Goal: Contribute content: Add original content to the website for others to see

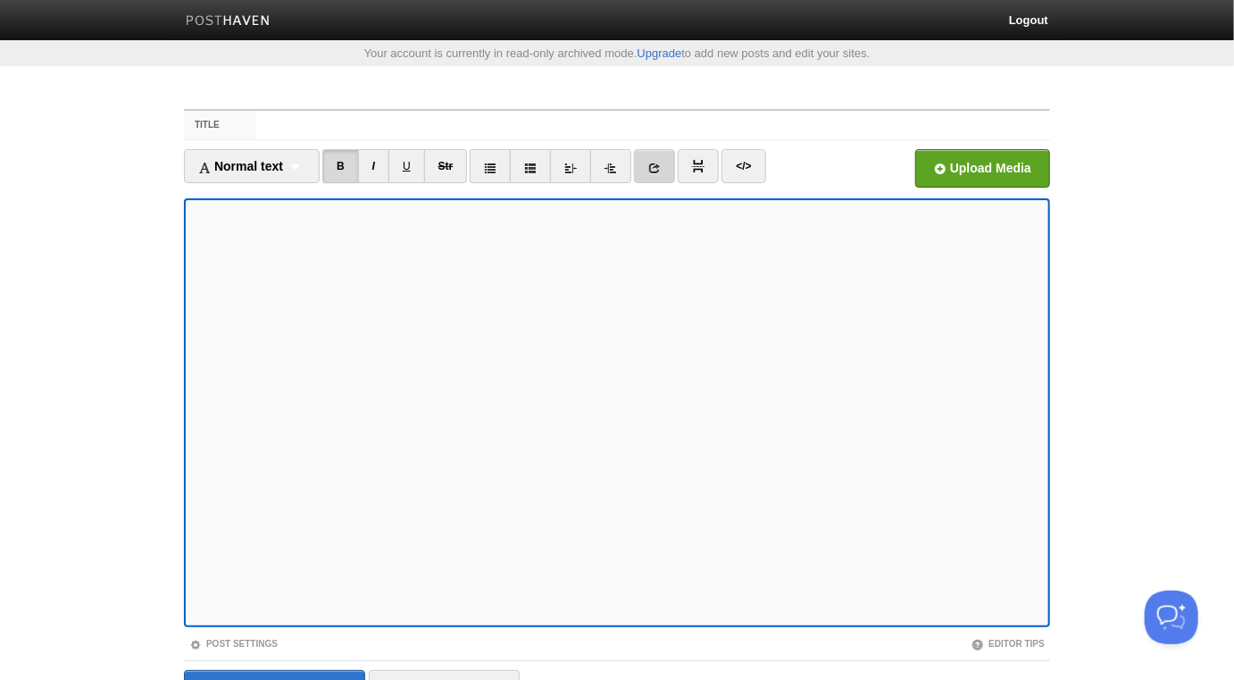
click at [644, 161] on link at bounding box center [654, 166] width 41 height 34
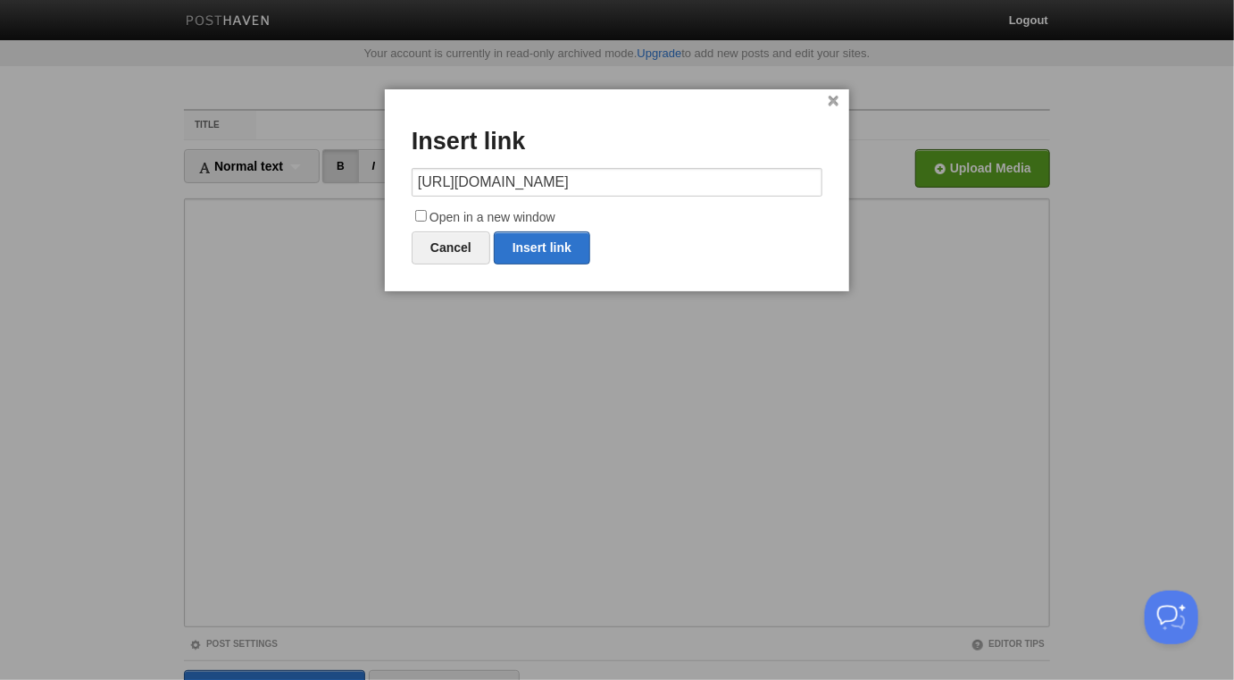
type input "[URL][DOMAIN_NAME]"
click at [495, 216] on label "Open in a new window" at bounding box center [617, 217] width 411 height 21
click at [427, 216] on input "Open in a new window" at bounding box center [421, 216] width 12 height 12
checkbox input "true"
click at [539, 242] on link "Insert link" at bounding box center [542, 247] width 96 height 33
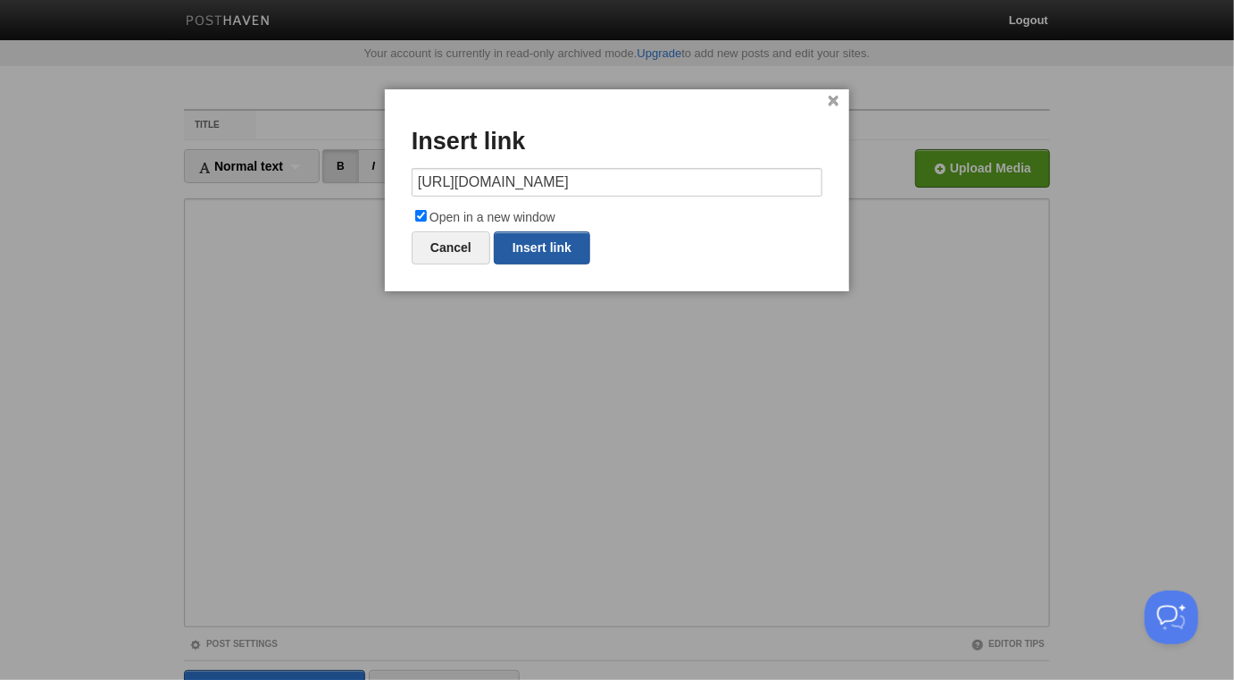
type input "https://"
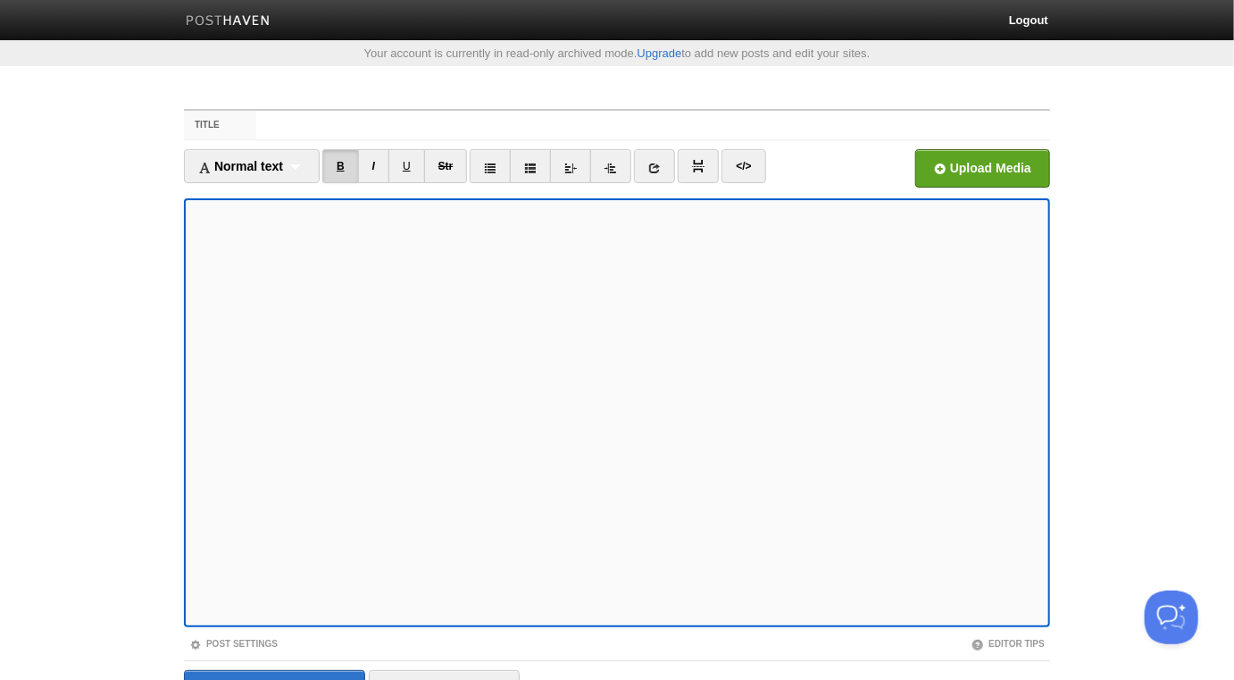
click at [339, 166] on link "B" at bounding box center [340, 166] width 37 height 34
click at [656, 158] on link at bounding box center [654, 166] width 41 height 34
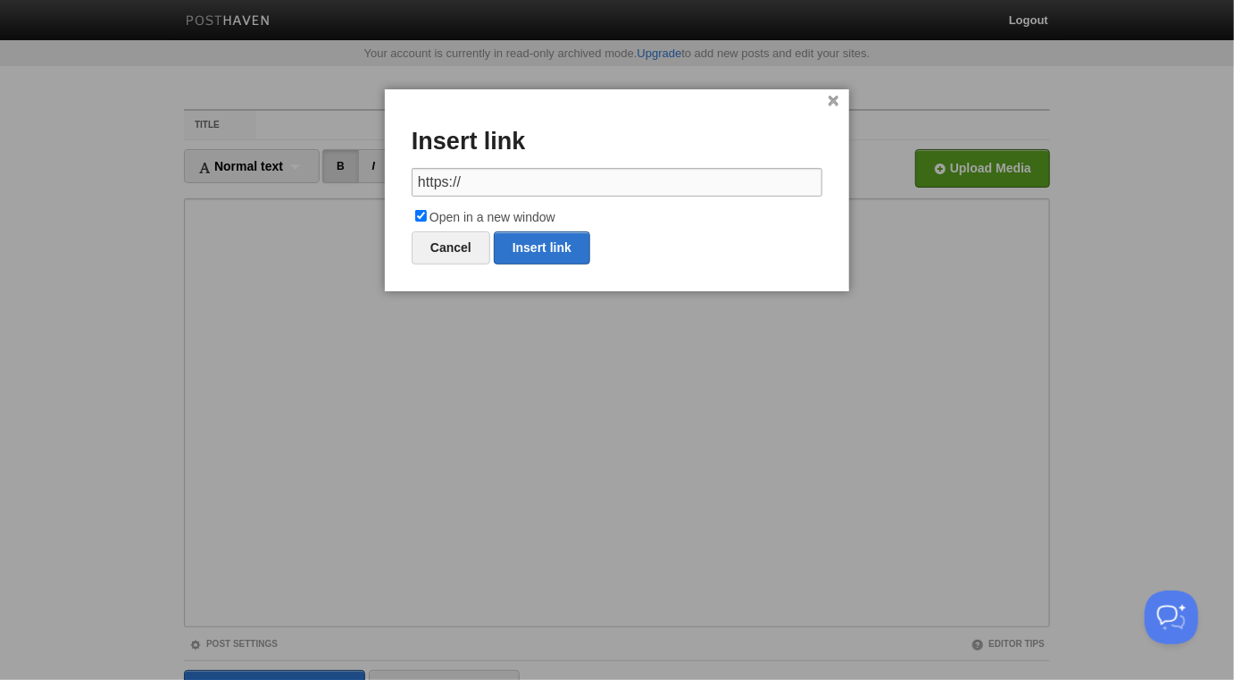
paste input "[DOMAIN_NAME][URL]"
click at [547, 245] on link "Insert link" at bounding box center [542, 247] width 96 height 33
type input "https://"
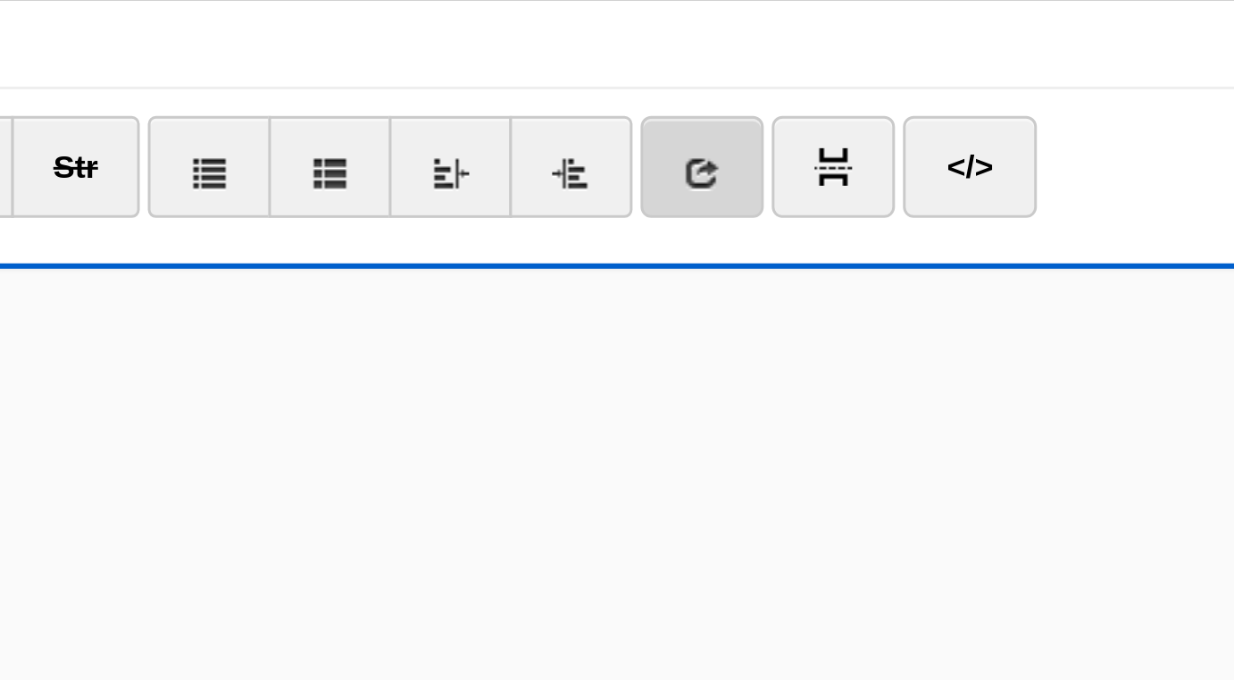
click at [655, 168] on icon at bounding box center [654, 168] width 13 height 13
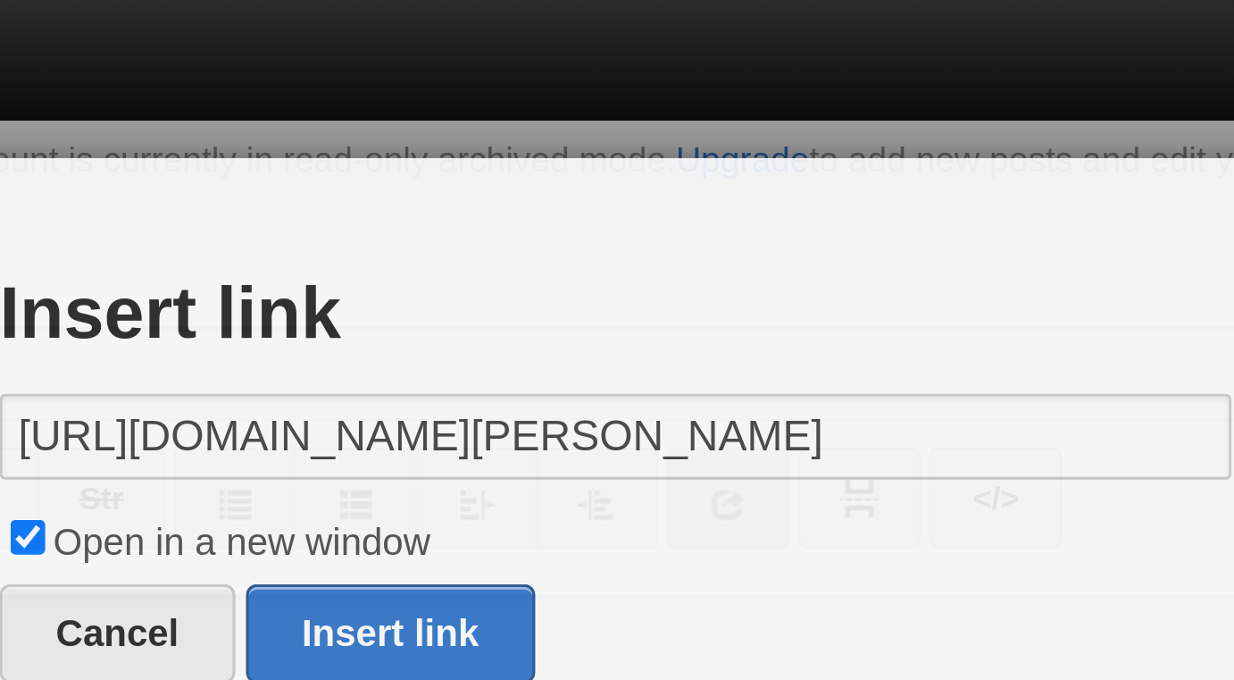
scroll to position [0, 213]
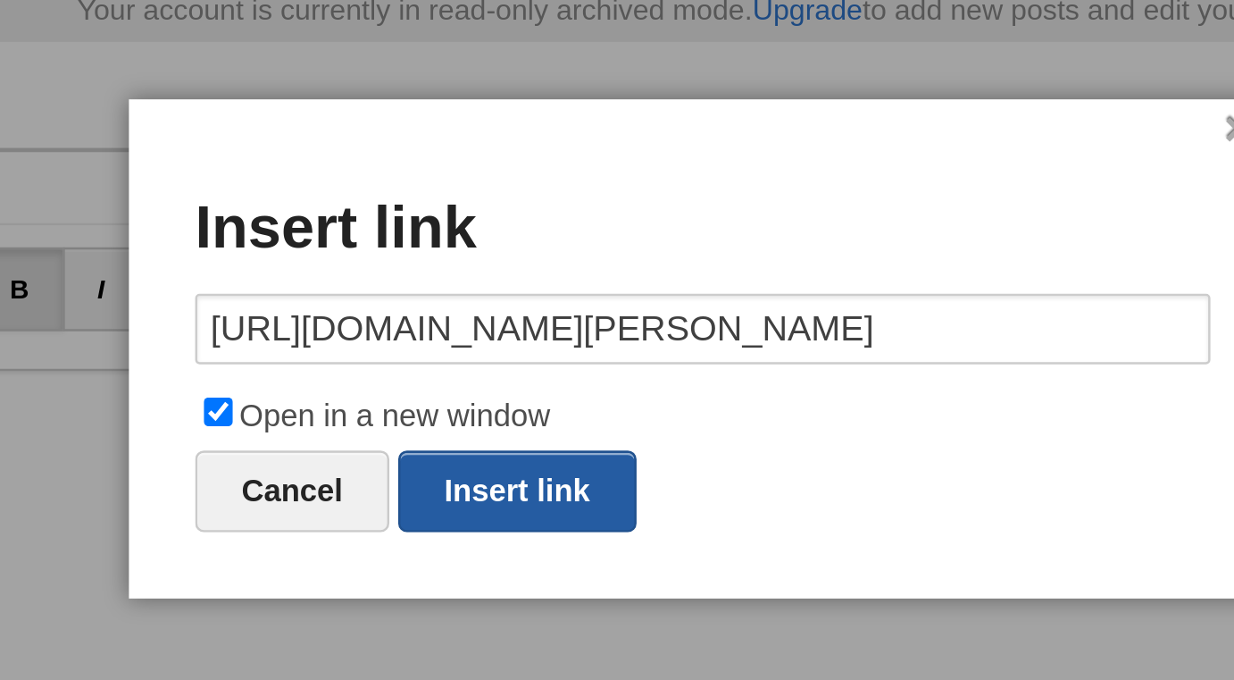
click at [567, 246] on link "Insert link" at bounding box center [542, 247] width 96 height 33
type input "https://"
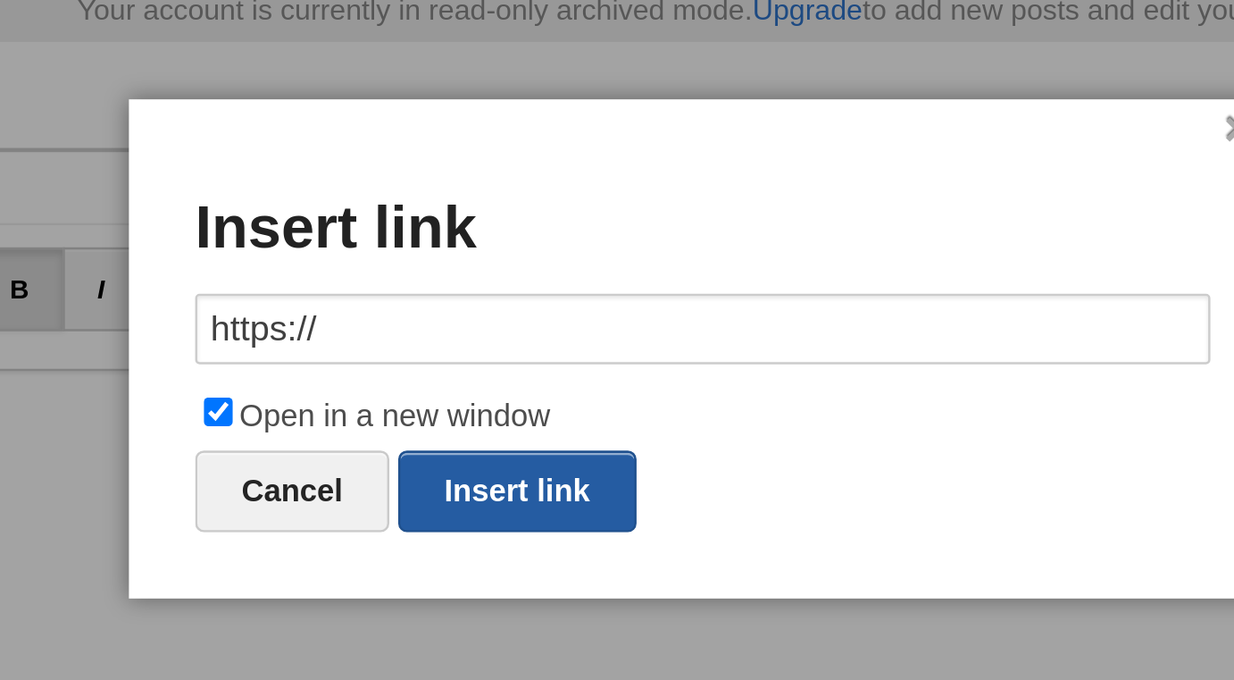
scroll to position [0, 0]
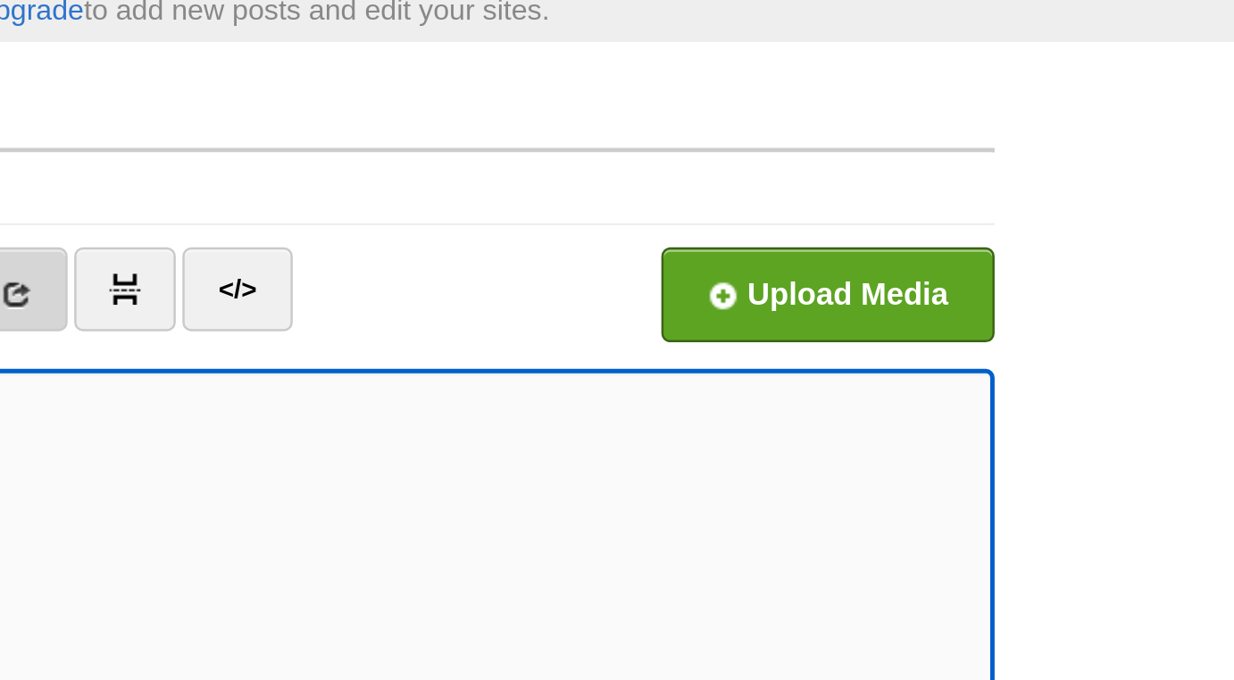
click at [659, 163] on icon at bounding box center [654, 168] width 13 height 13
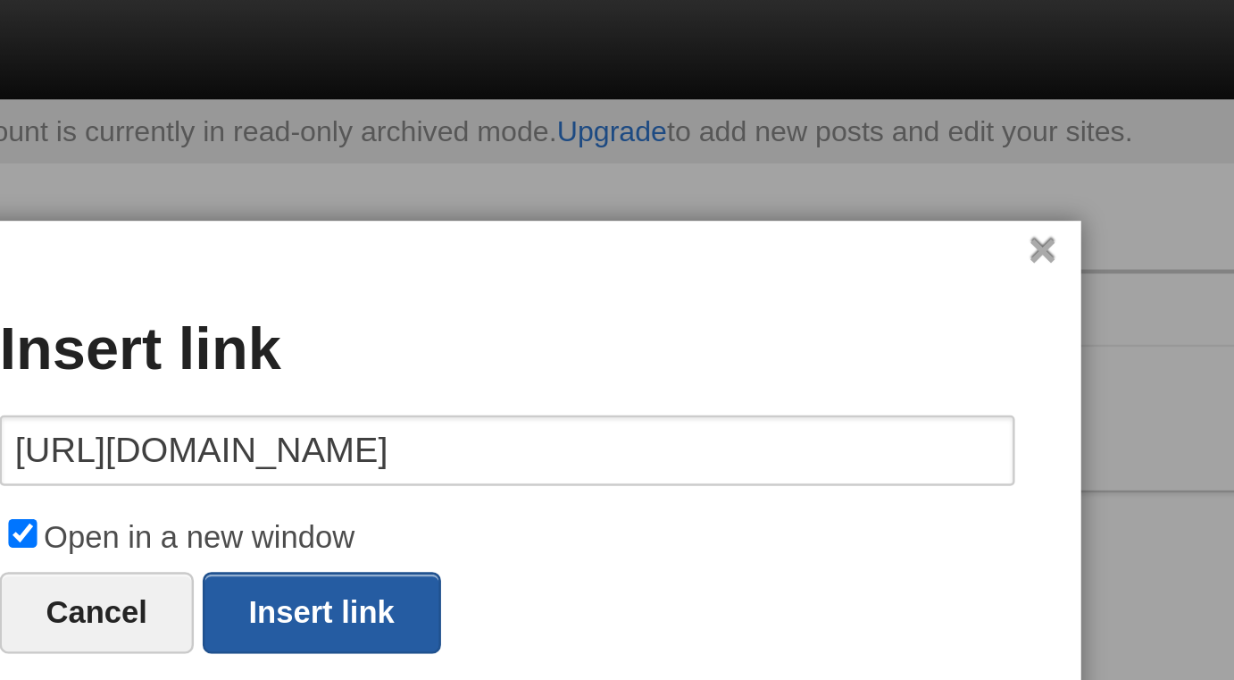
click at [536, 244] on link "Insert link" at bounding box center [542, 247] width 96 height 33
type input "https://"
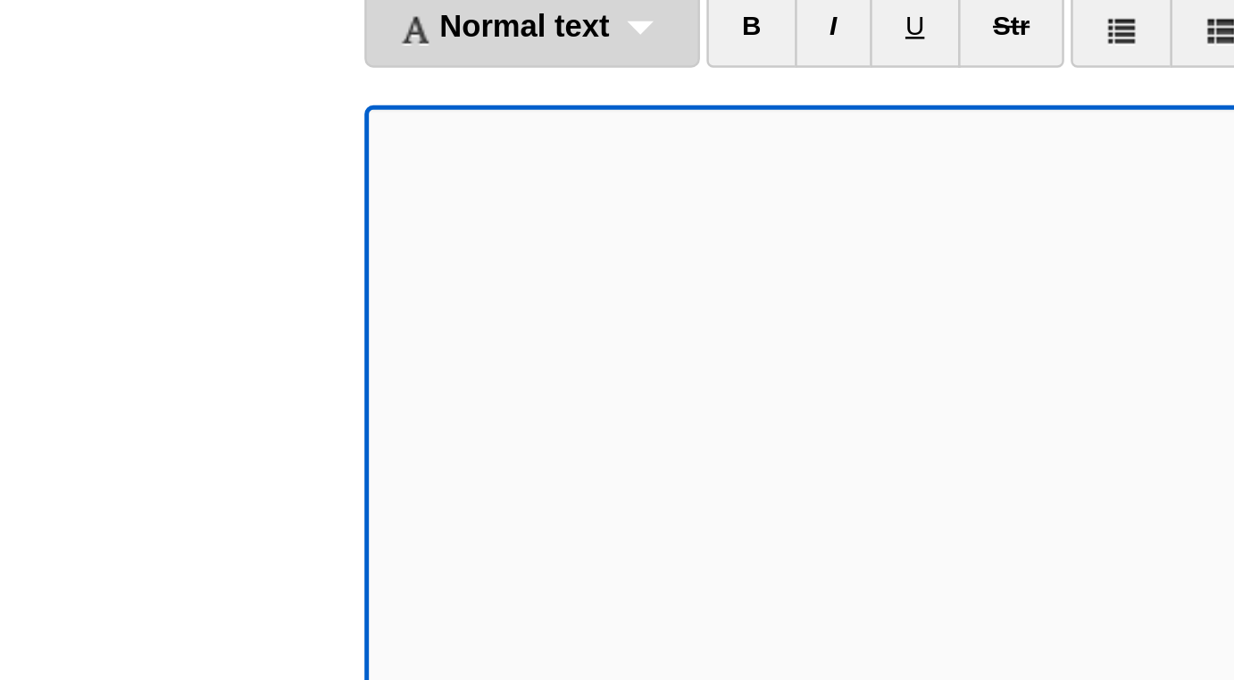
click at [304, 165] on div "Normal text Normal text Heading 1 Heading 2 Heading 3" at bounding box center [252, 166] width 136 height 34
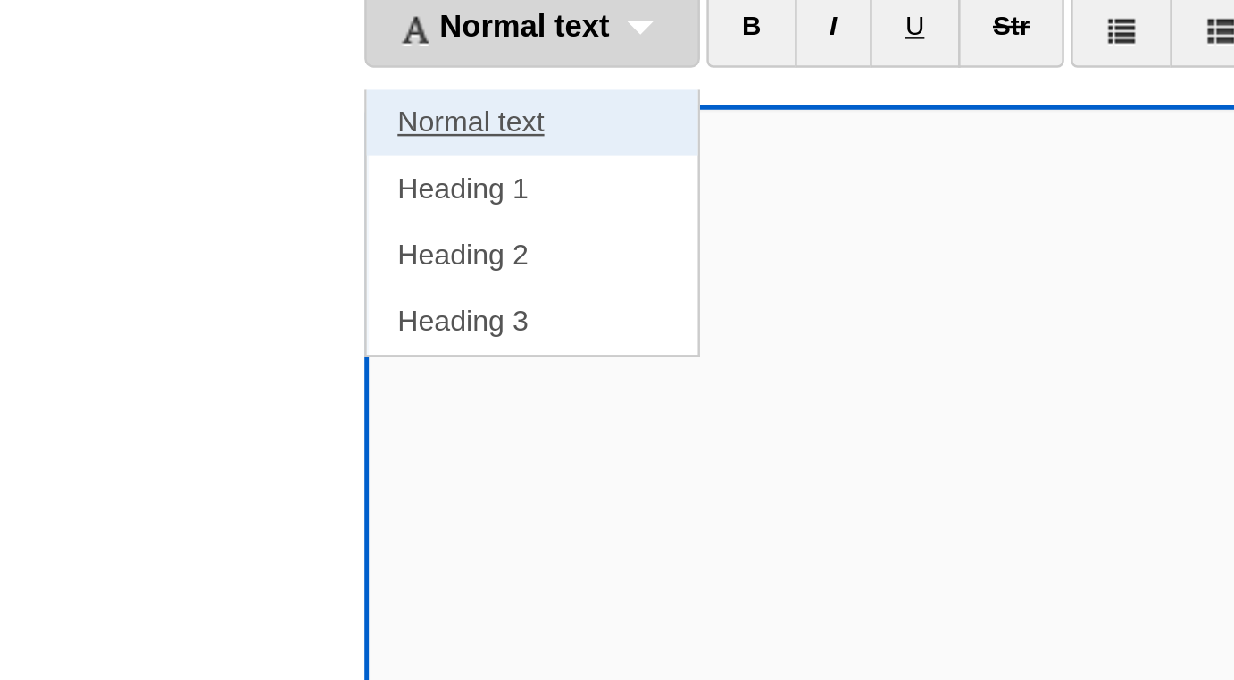
click at [270, 196] on link "Normal text" at bounding box center [252, 205] width 134 height 27
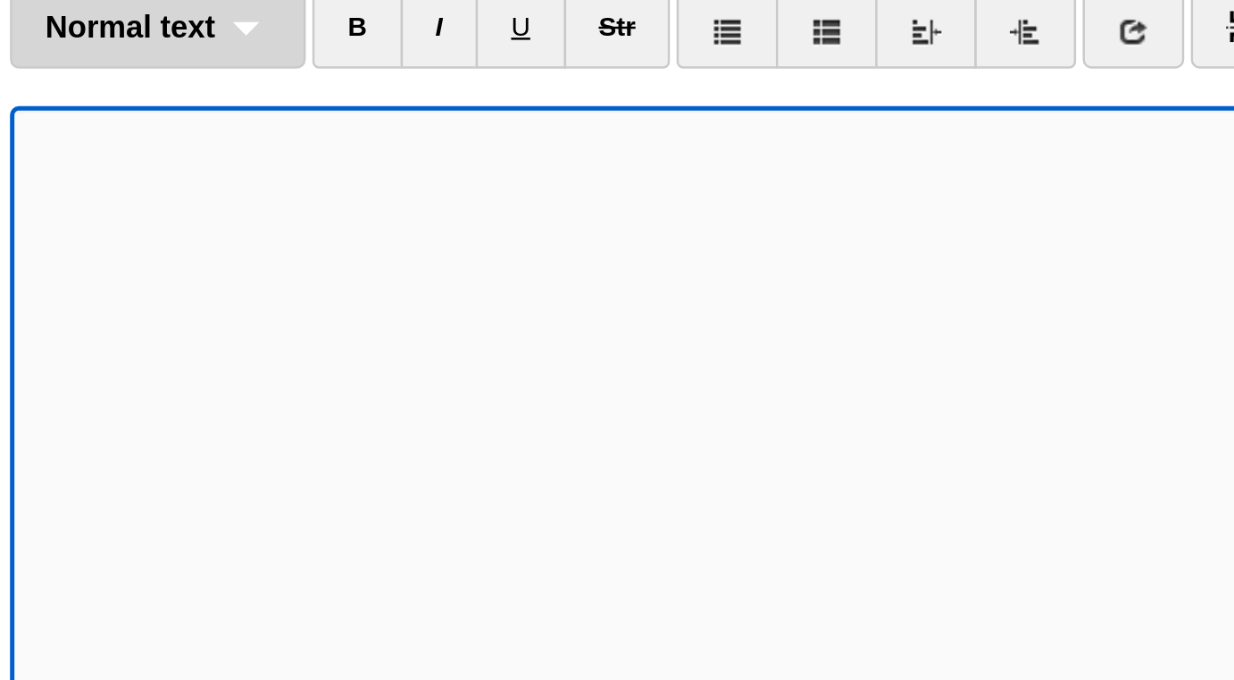
click at [288, 165] on div "Normal text Normal text Heading 1 Heading 2 Heading 3" at bounding box center [244, 166] width 120 height 34
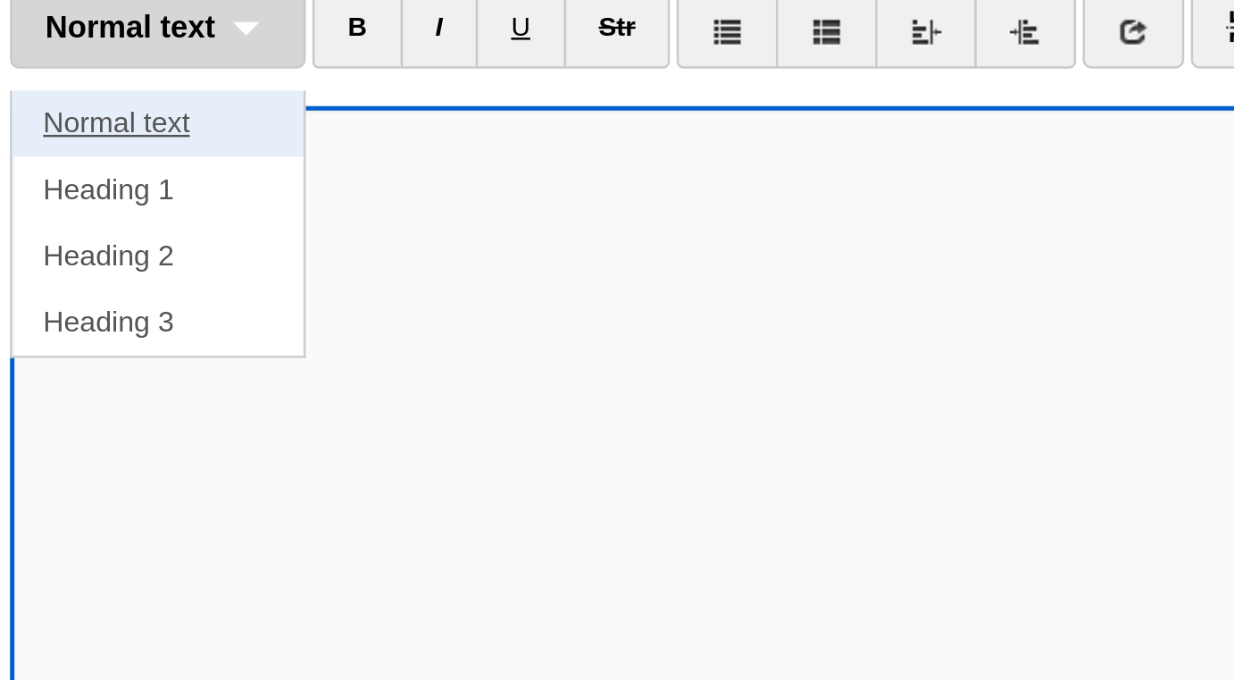
click at [265, 201] on link "Normal text" at bounding box center [244, 205] width 118 height 27
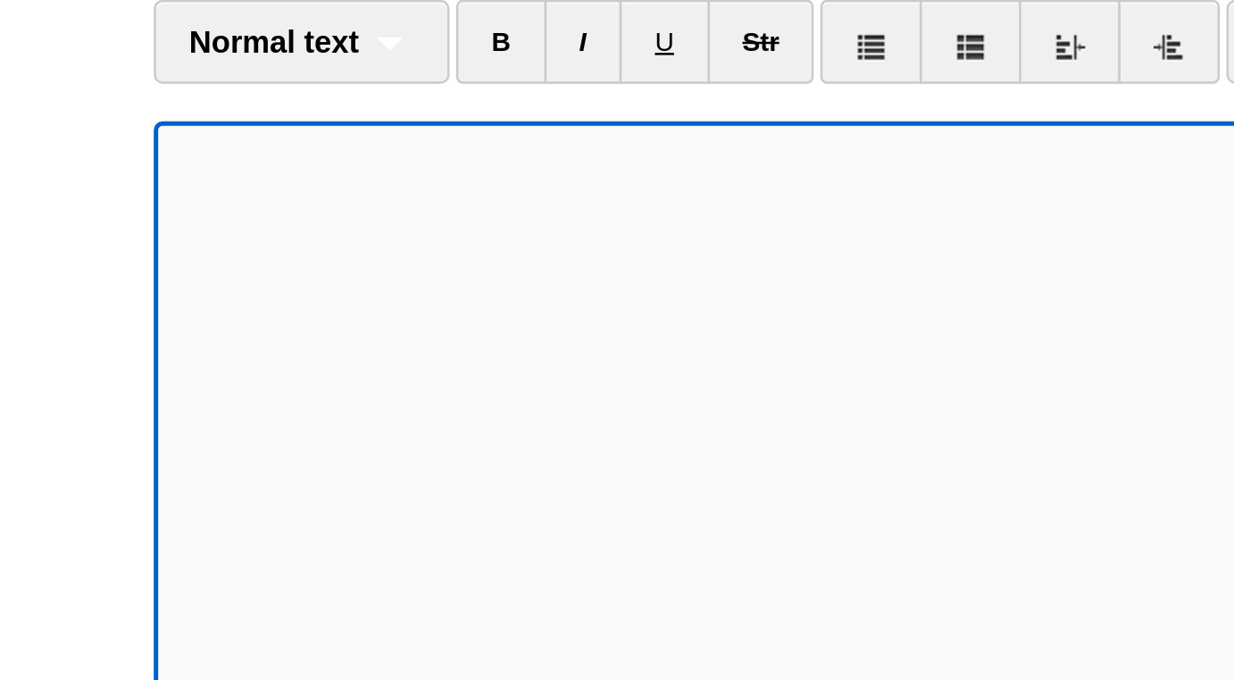
click at [200, 183] on li "Normal text Normal text Heading 1 Heading 2 Heading 3" at bounding box center [244, 168] width 120 height 38
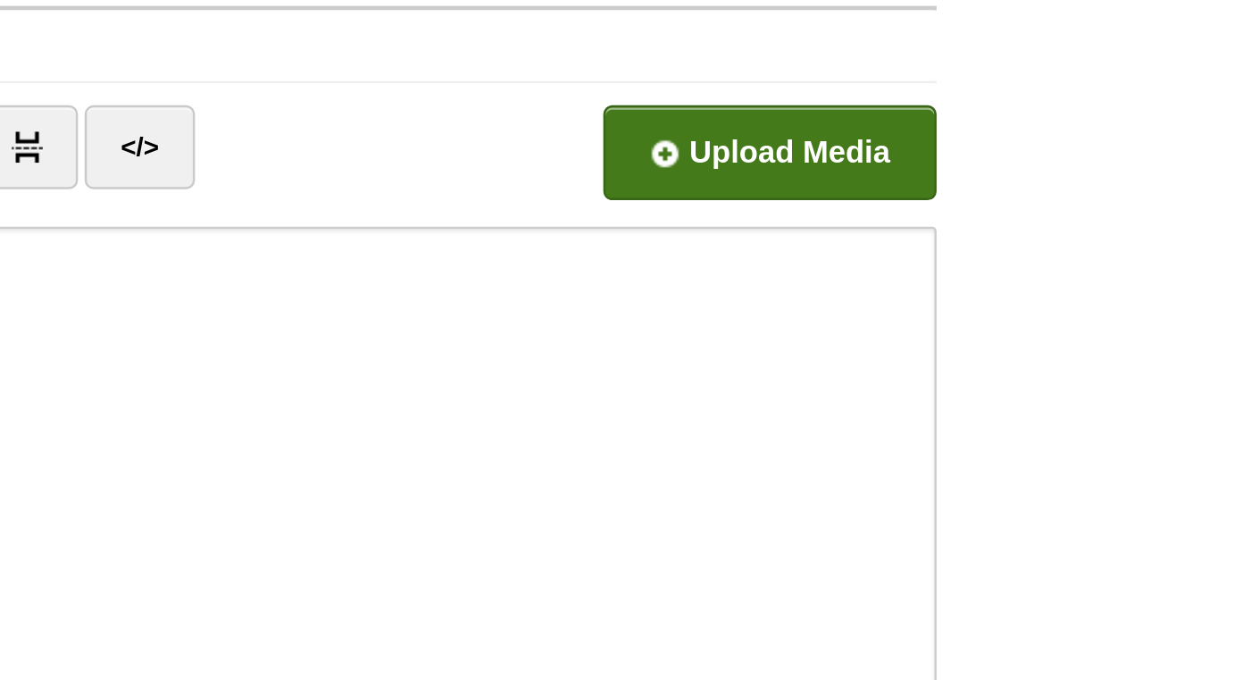
click at [986, 169] on input "file" at bounding box center [444, 173] width 1352 height 91
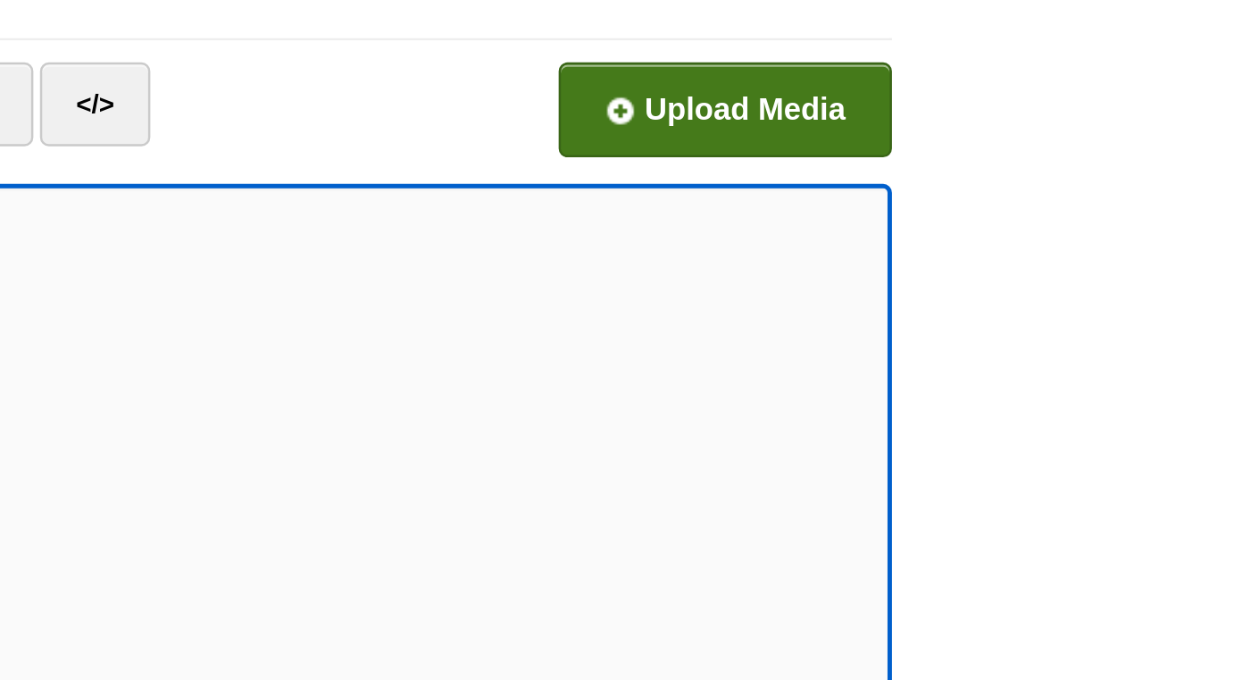
click at [1020, 171] on input "file" at bounding box center [444, 173] width 1352 height 91
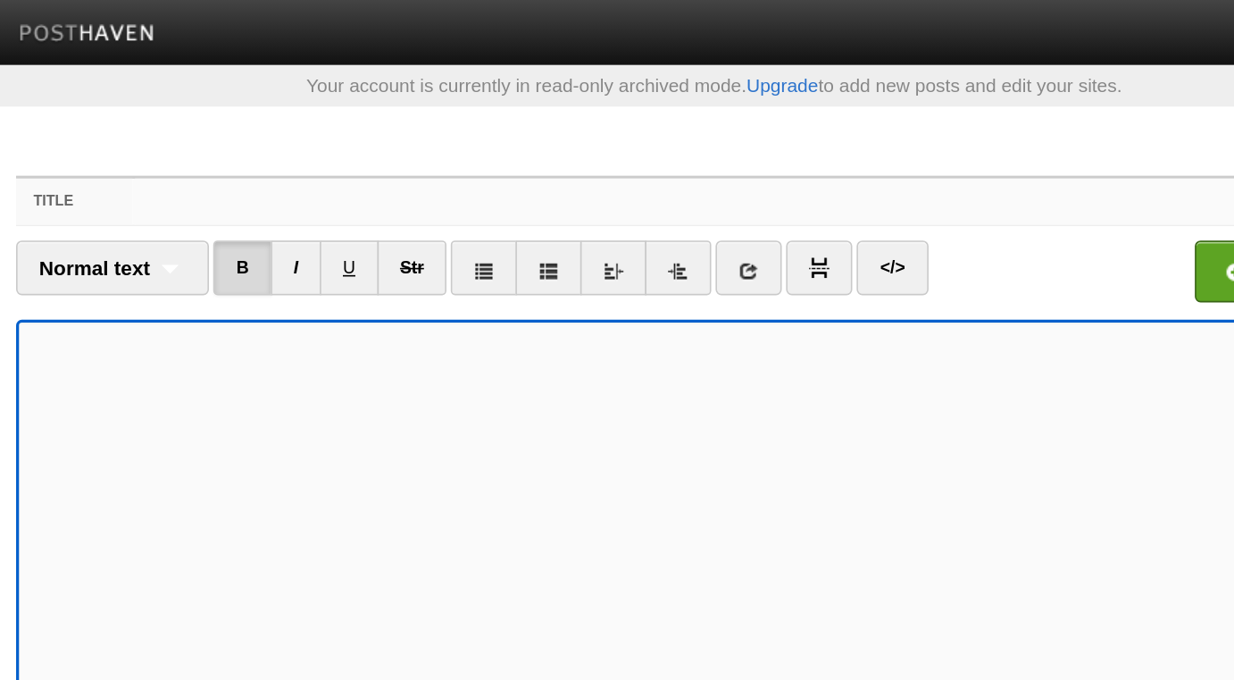
click at [366, 128] on input "Title" at bounding box center [653, 125] width 794 height 29
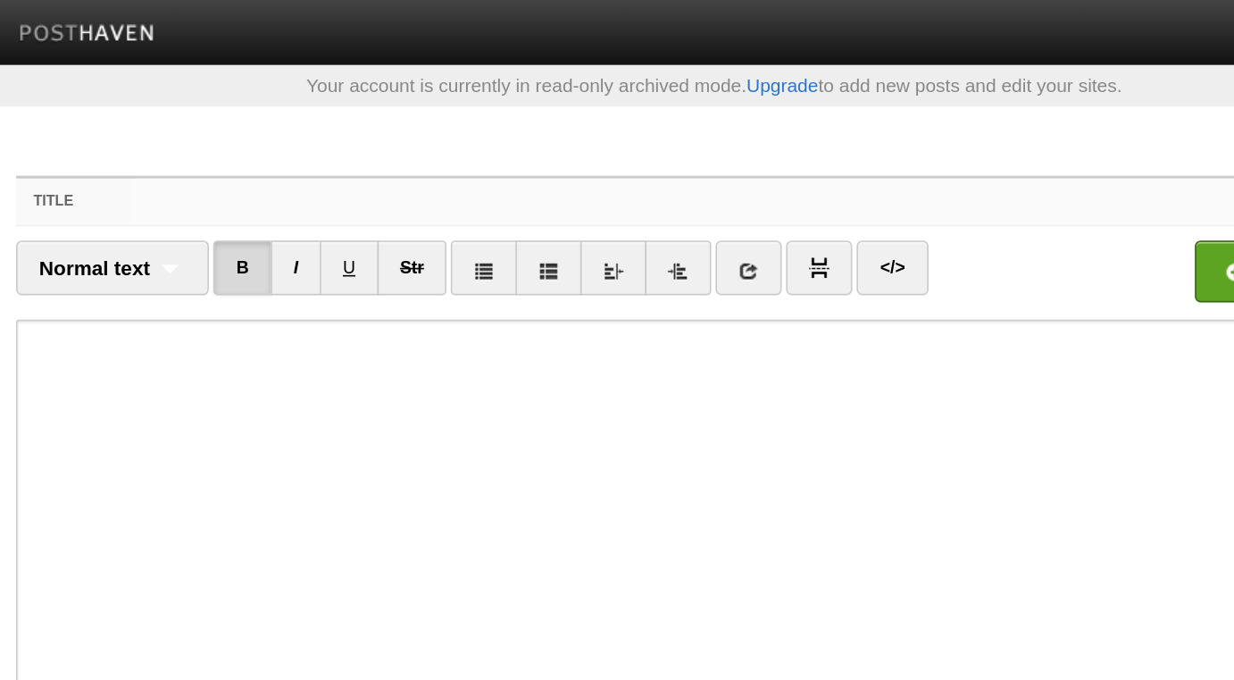
paste input "Don't Promote Racism in Your Home - [PERSON_NAME]"
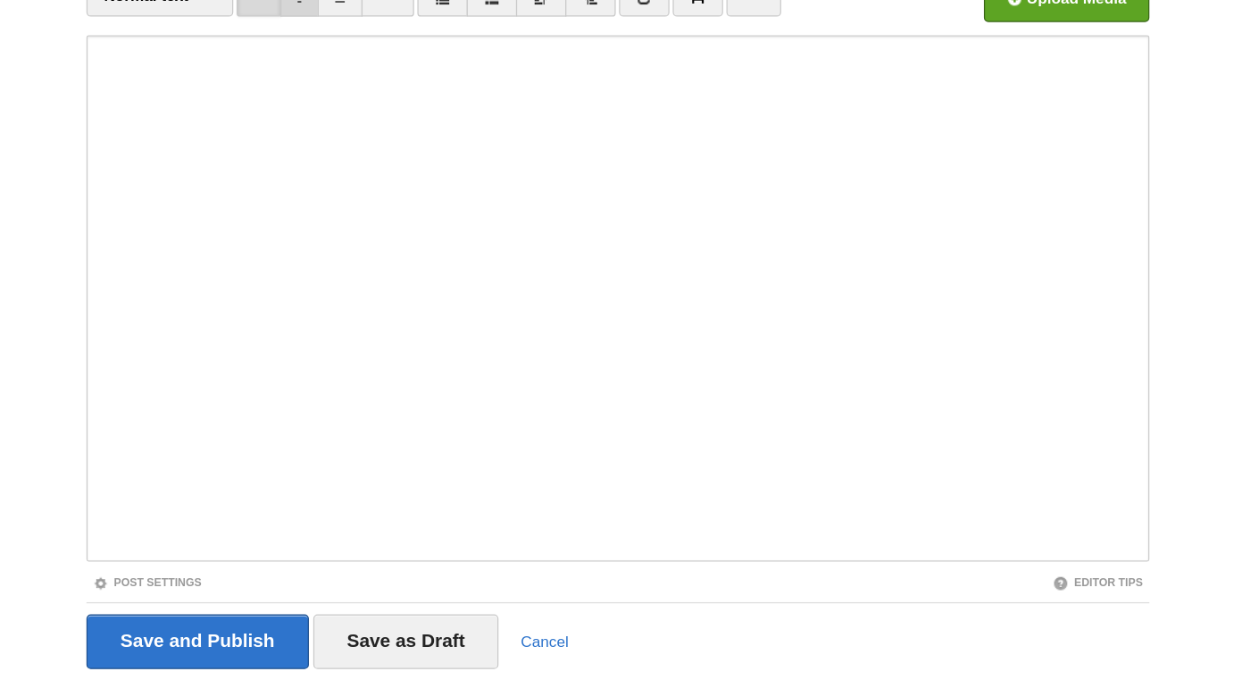
scroll to position [100, 0]
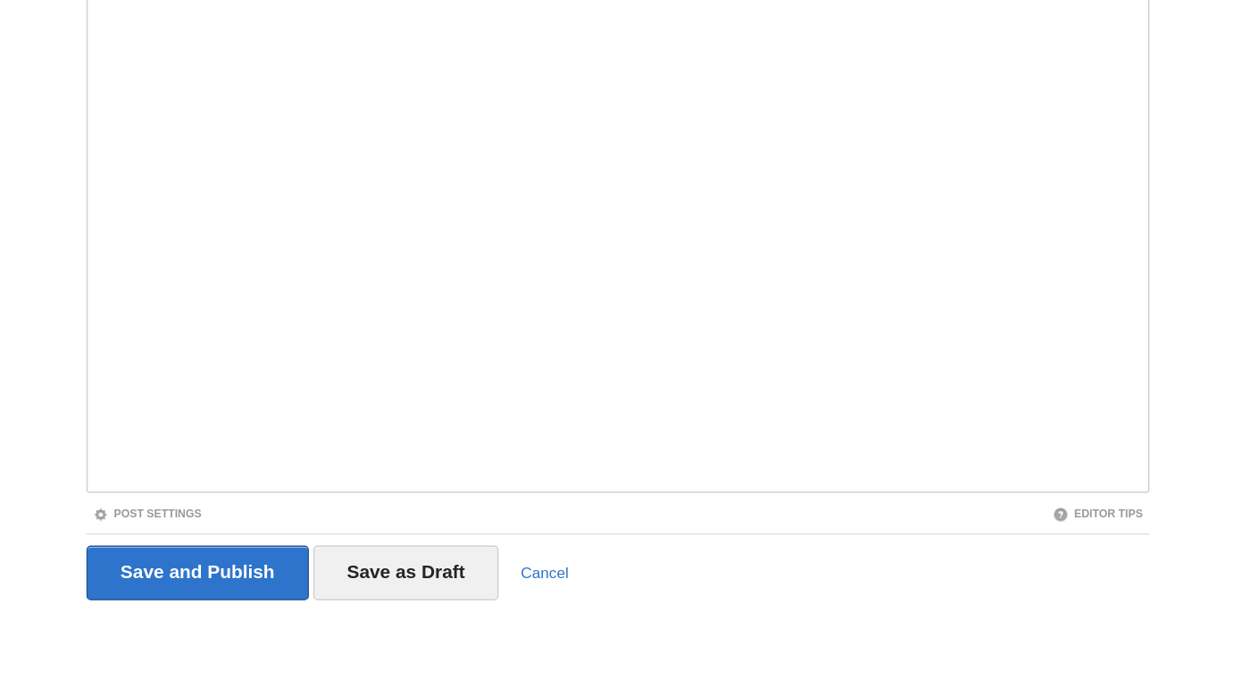
type input "Don't Promote Racism in Your Home - [PERSON_NAME]"
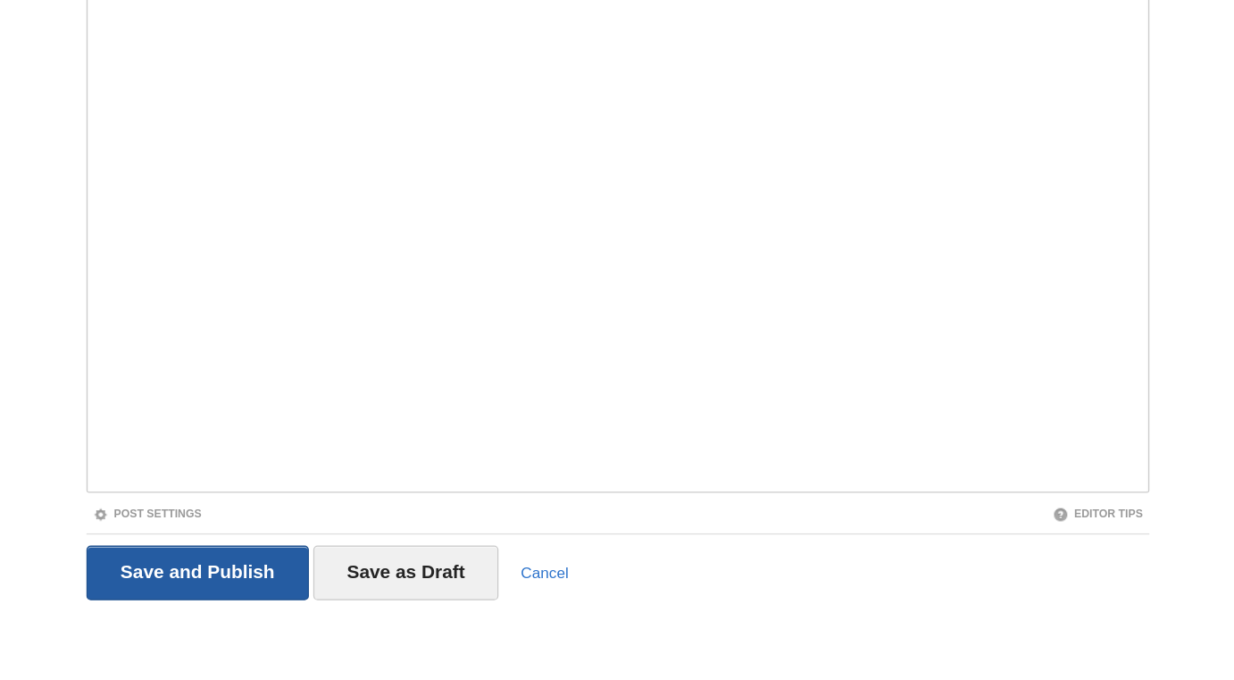
click at [263, 597] on input "Save and Publish" at bounding box center [274, 592] width 181 height 45
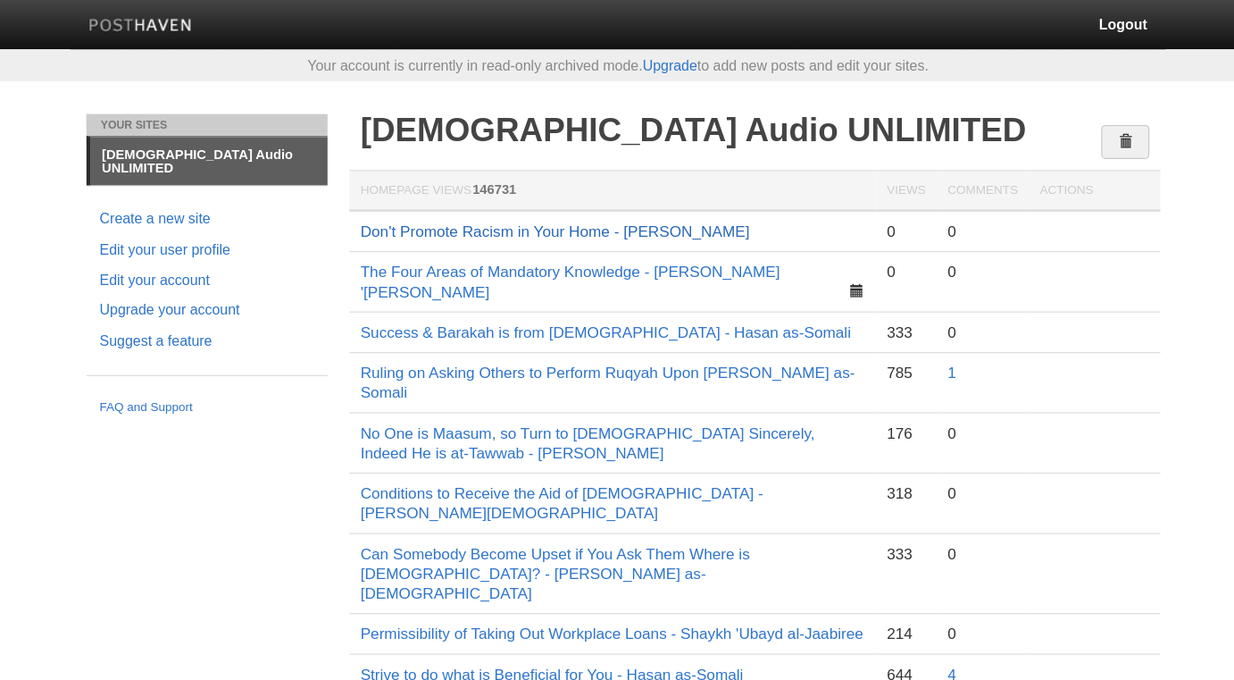
click at [581, 191] on link "Don't Promote Racism in Your Home - [PERSON_NAME]" at bounding box center [565, 188] width 317 height 14
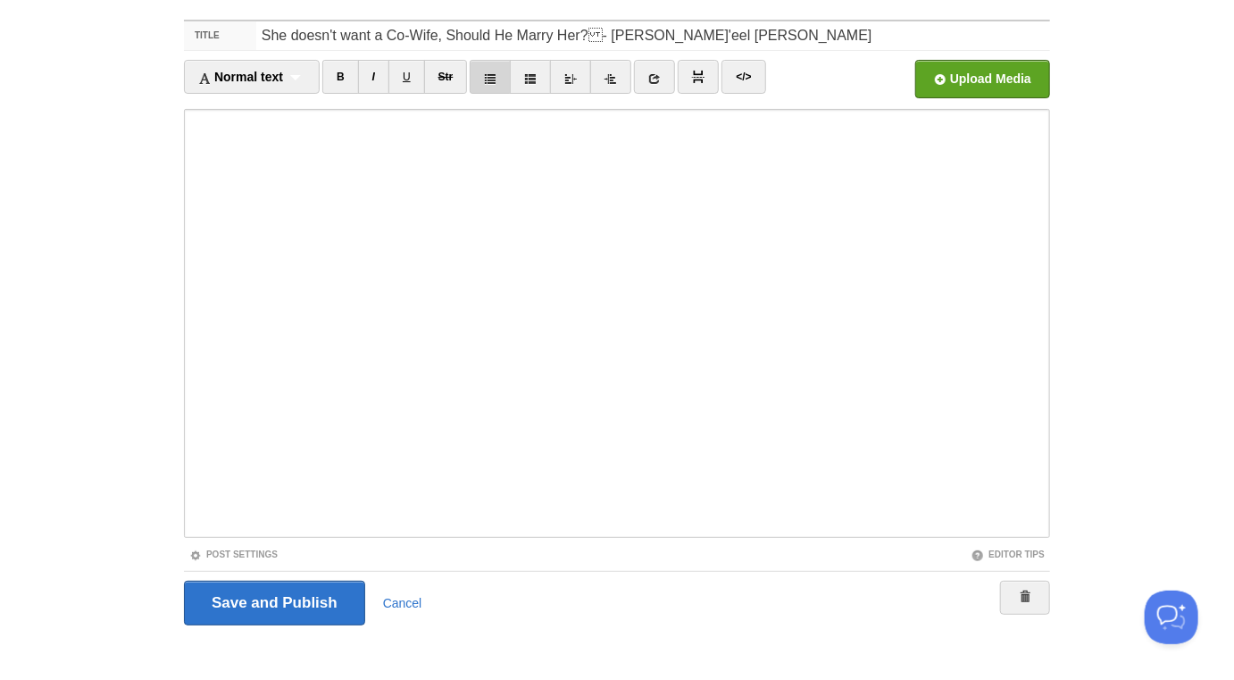
scroll to position [100, 0]
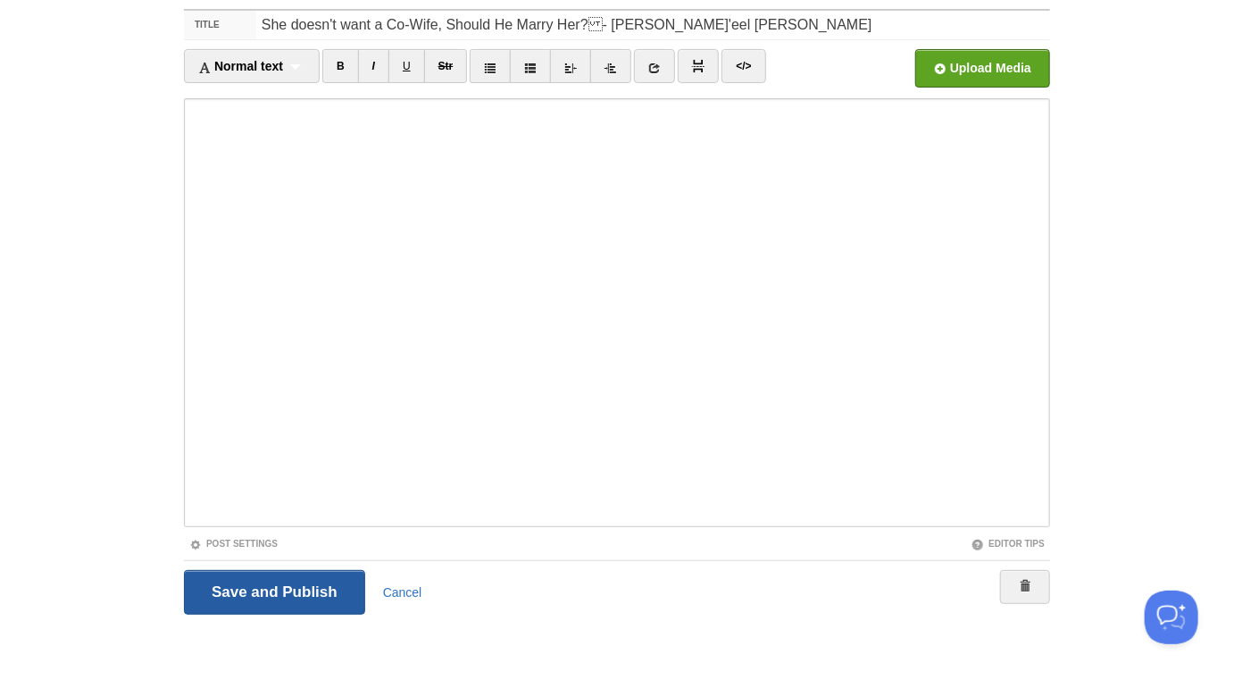
click at [338, 565] on input "Save and Publish" at bounding box center [274, 592] width 181 height 45
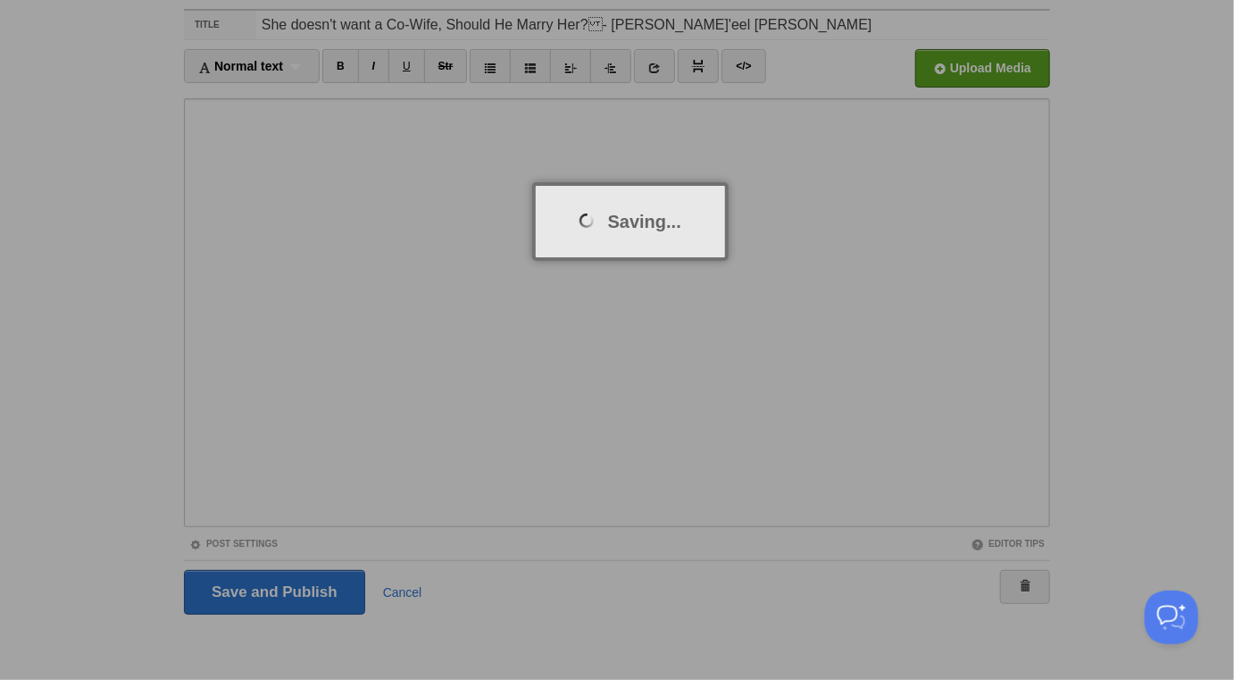
scroll to position [93, 0]
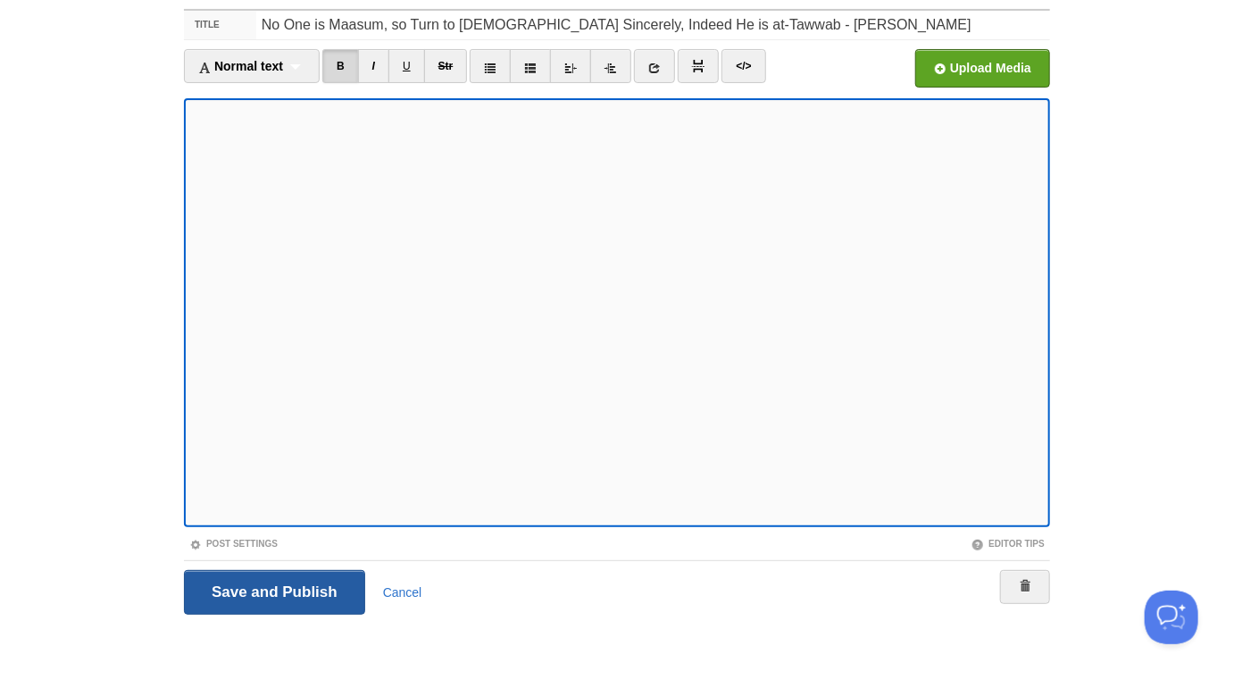
click at [282, 588] on input "Save and Publish" at bounding box center [274, 592] width 181 height 45
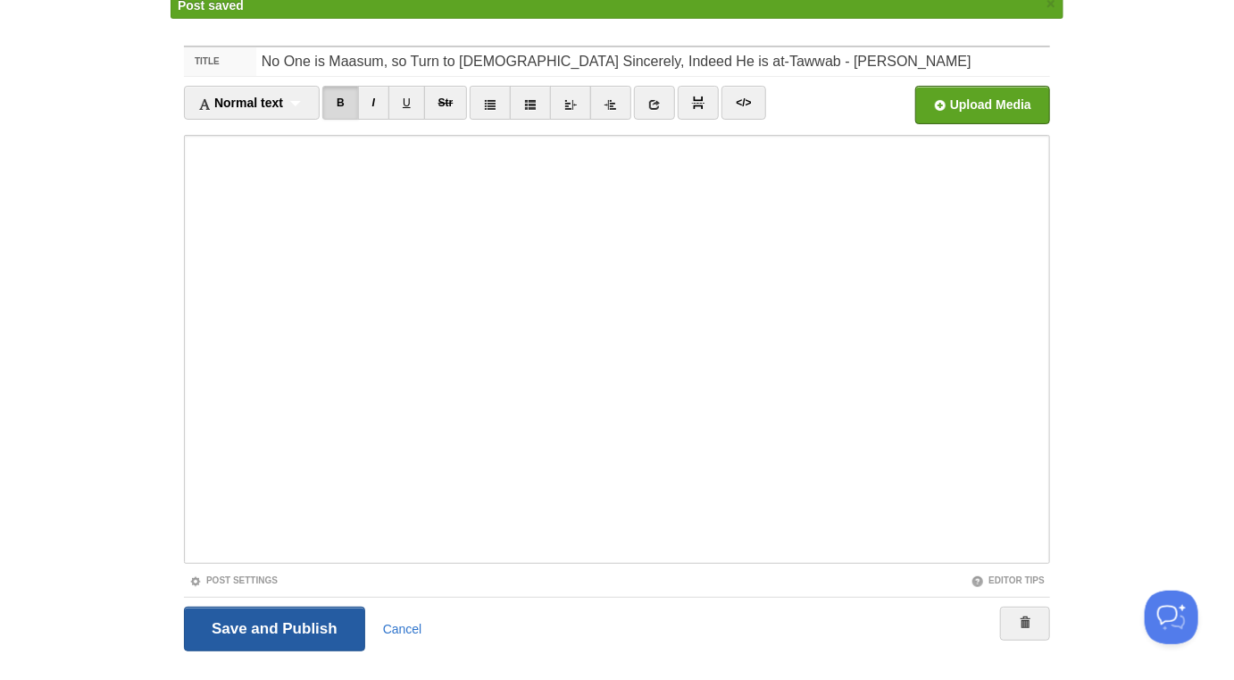
scroll to position [93, 0]
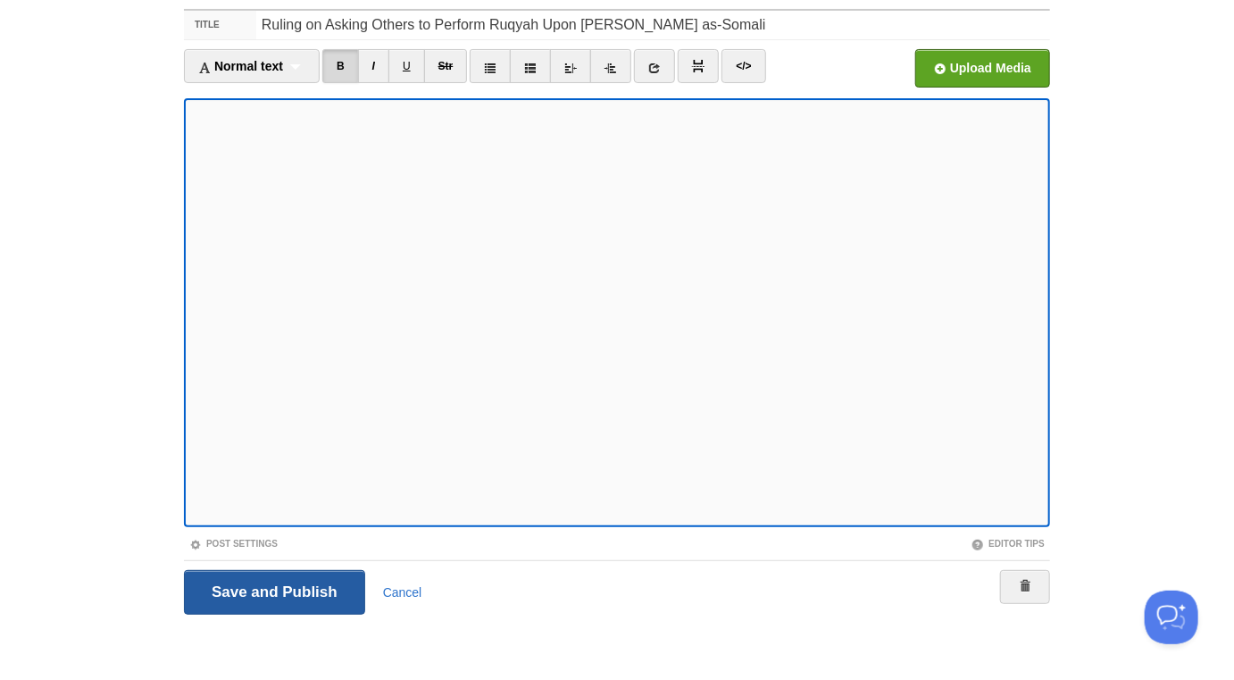
click at [339, 588] on input "Save and Publish" at bounding box center [274, 592] width 181 height 45
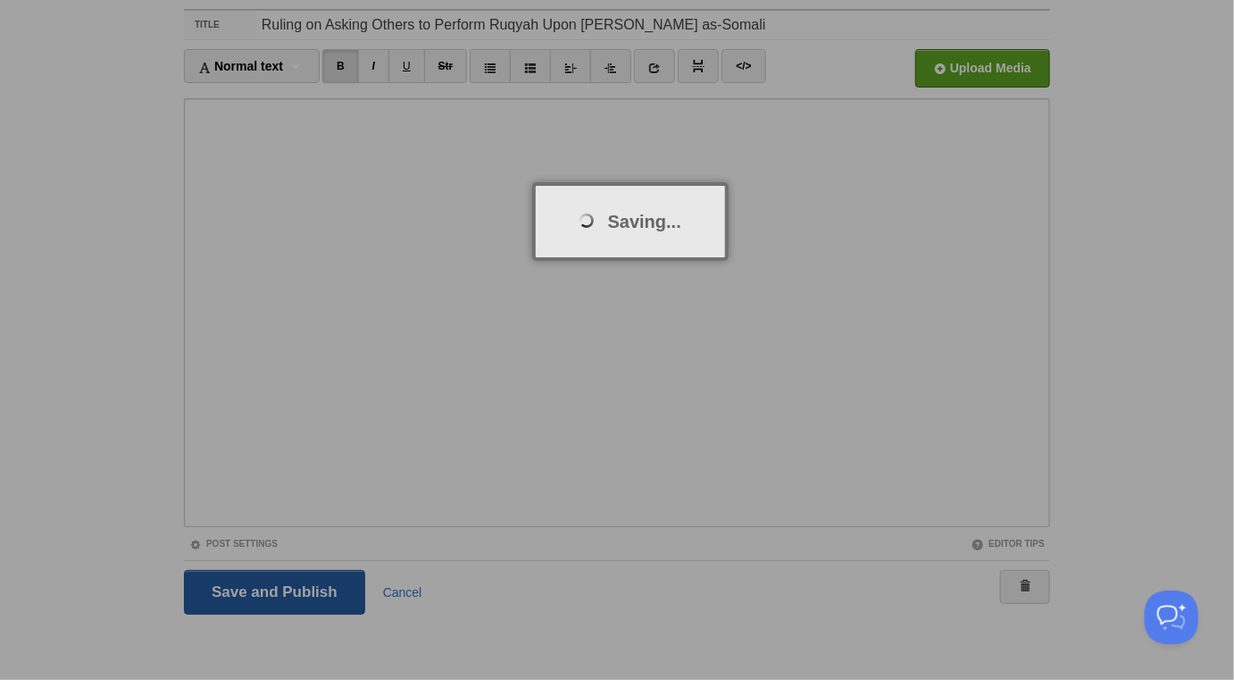
scroll to position [93, 0]
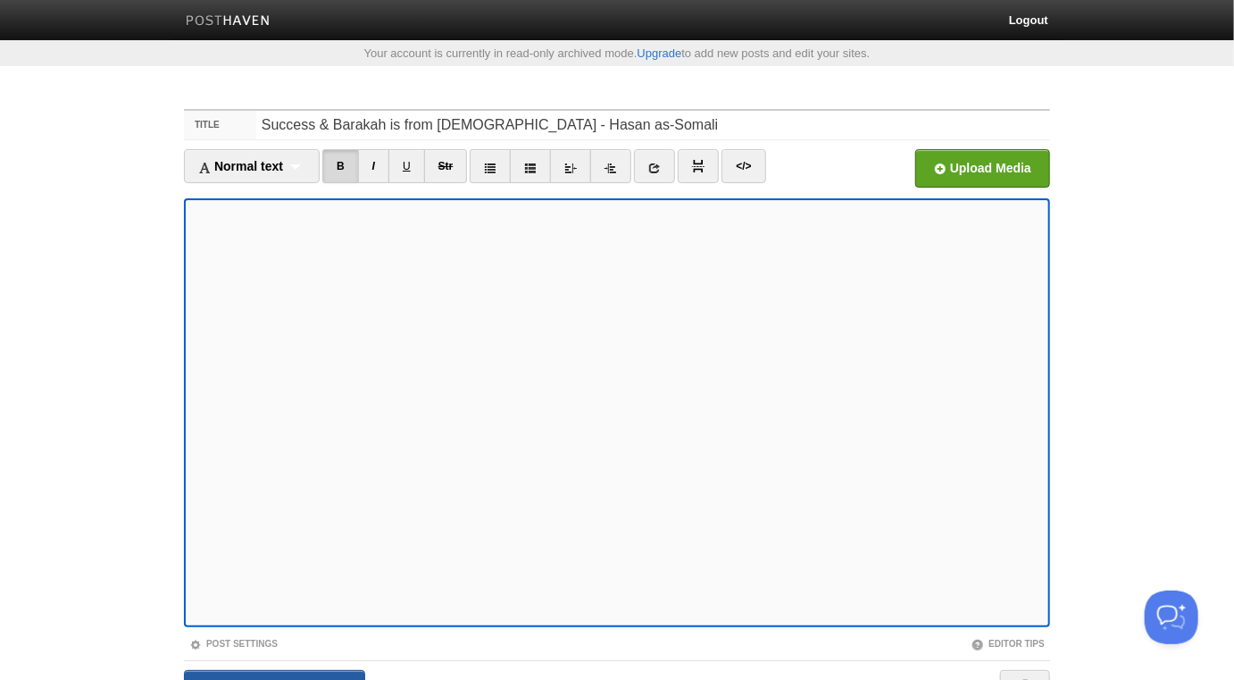
click at [349, 677] on input "Save and Publish" at bounding box center [274, 692] width 181 height 45
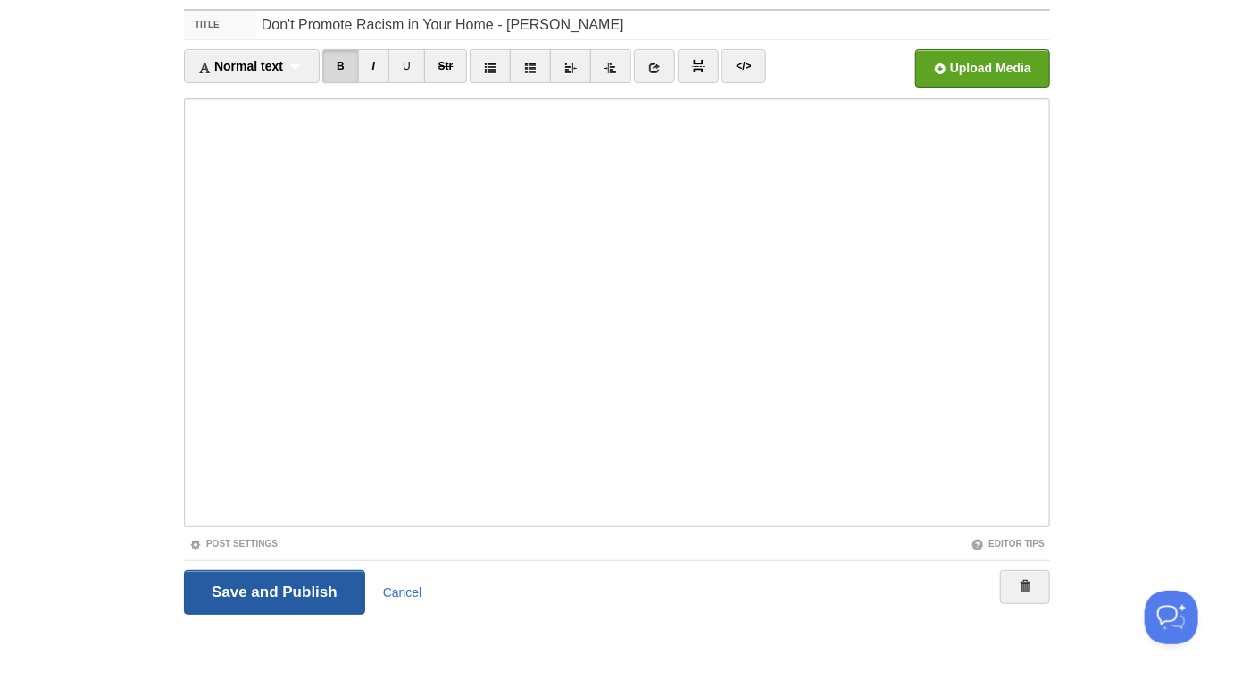
click at [326, 593] on input "Save and Publish" at bounding box center [274, 592] width 181 height 45
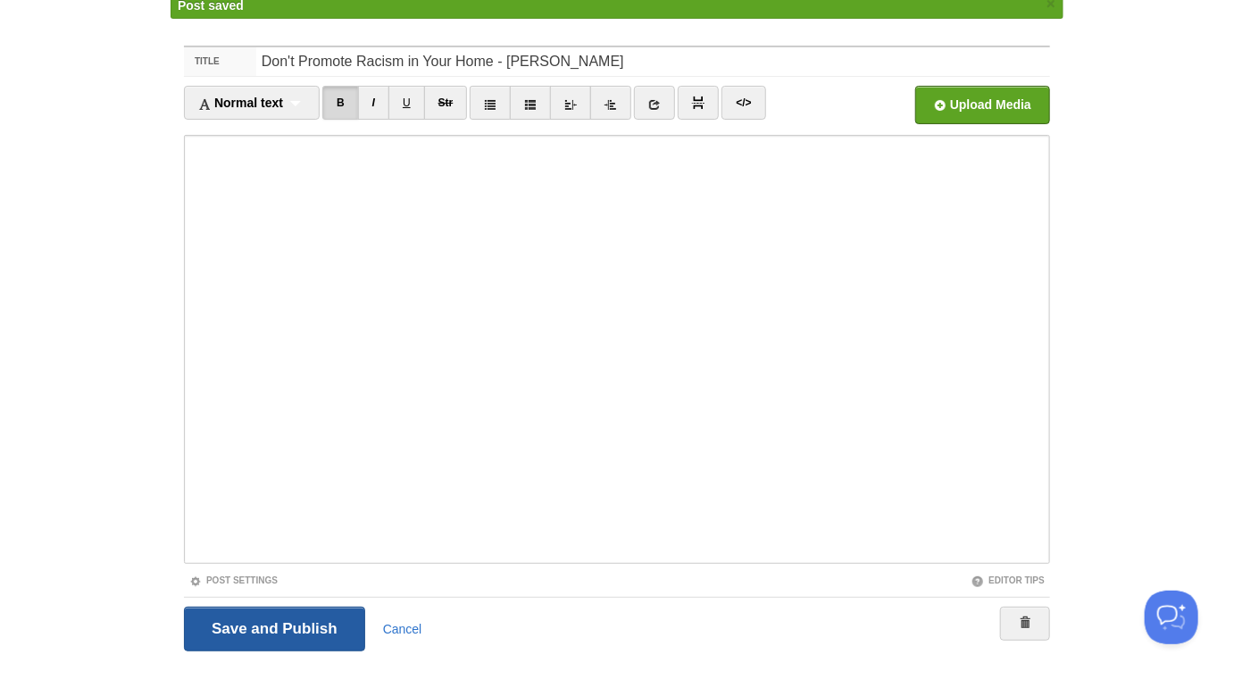
scroll to position [93, 0]
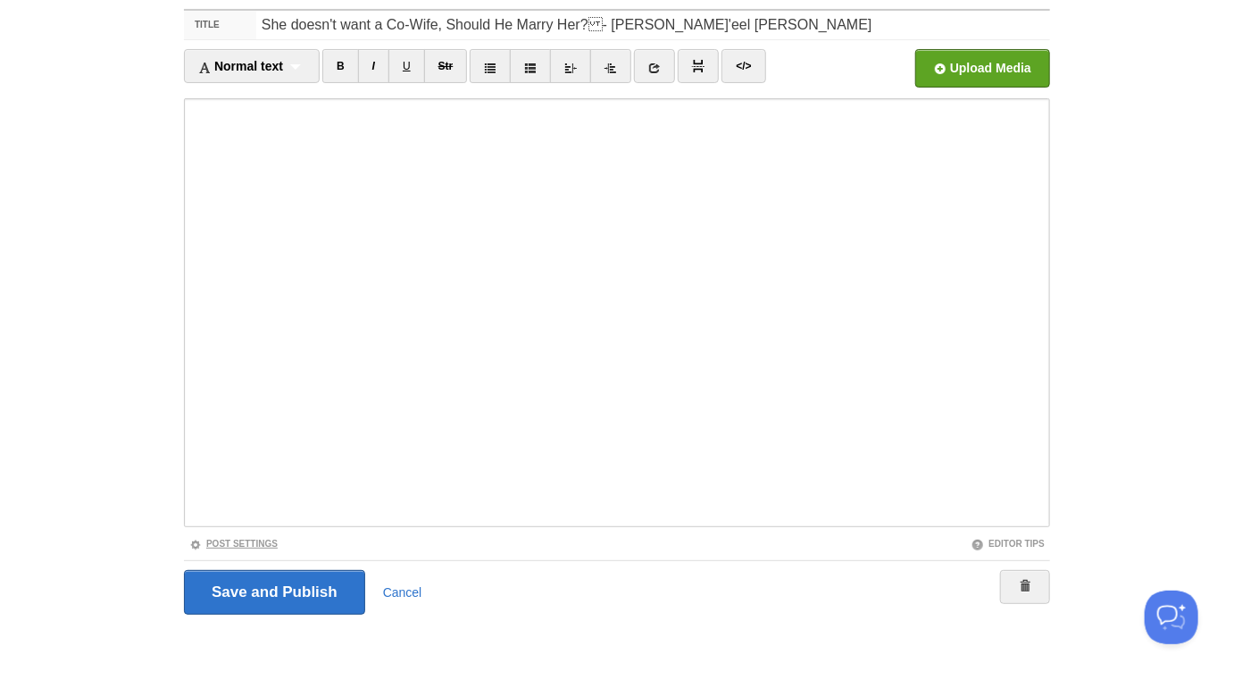
click at [259, 540] on link "Post Settings" at bounding box center [233, 543] width 88 height 10
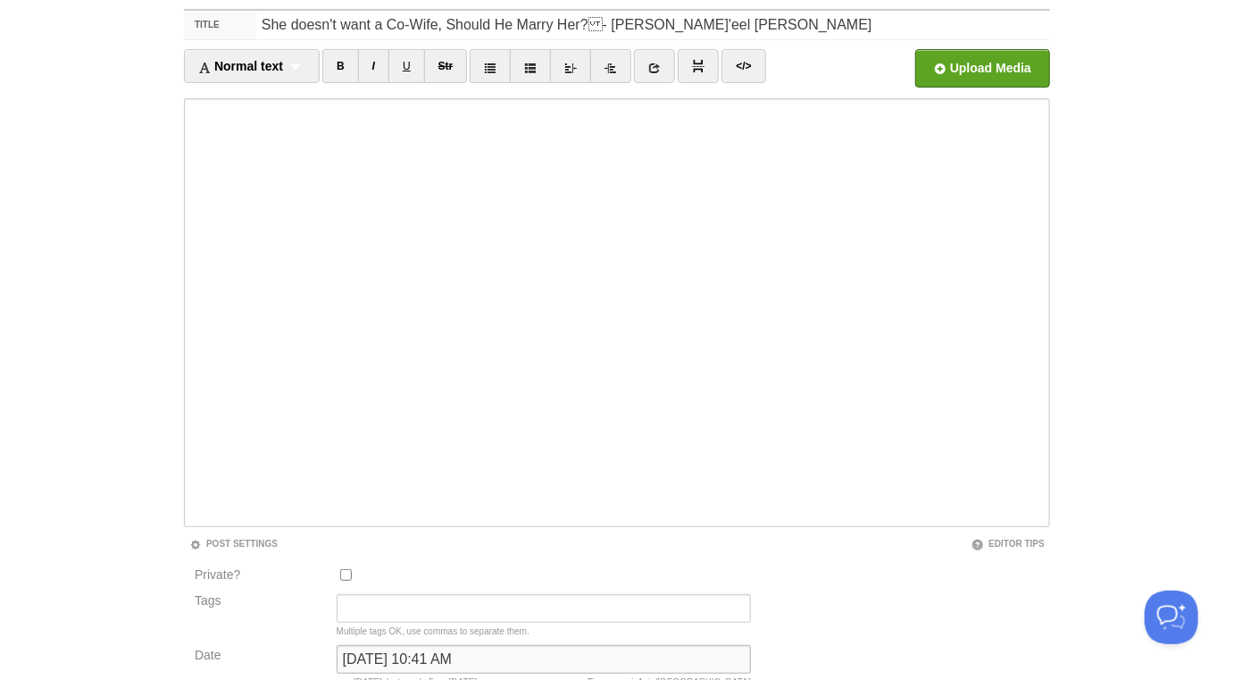
click at [425, 658] on input "February 12, 2024 at 10:41 AM" at bounding box center [544, 659] width 414 height 29
type input "b"
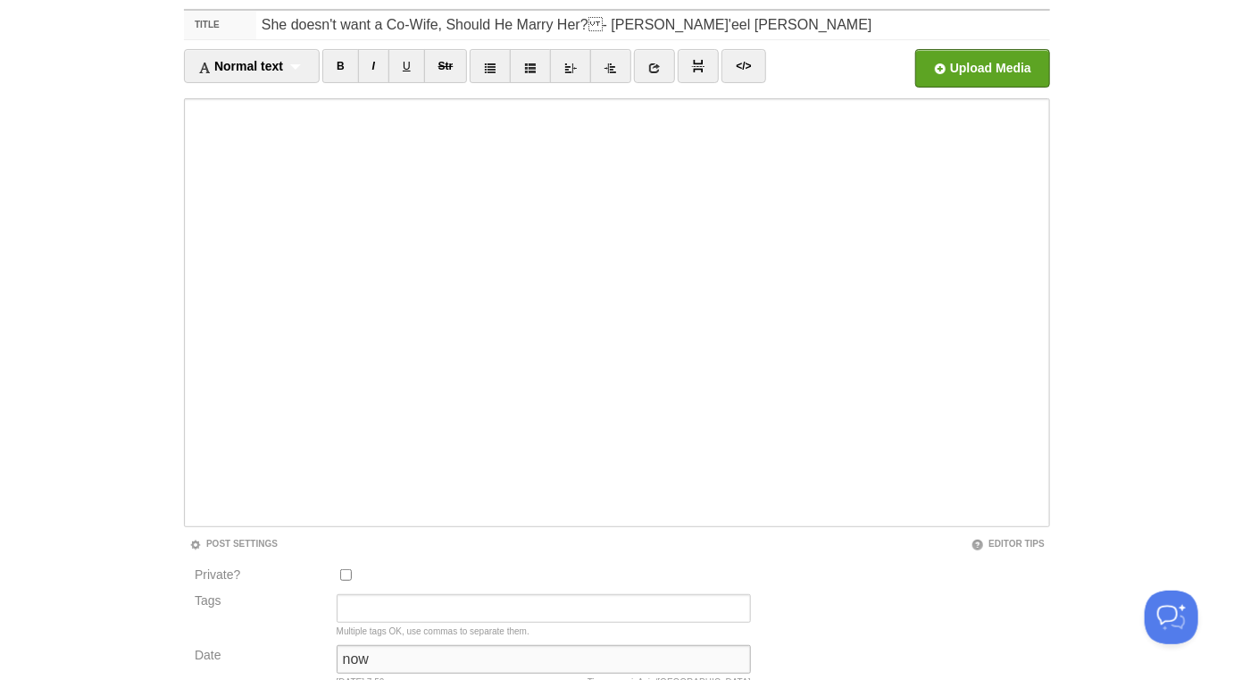
type input "now"
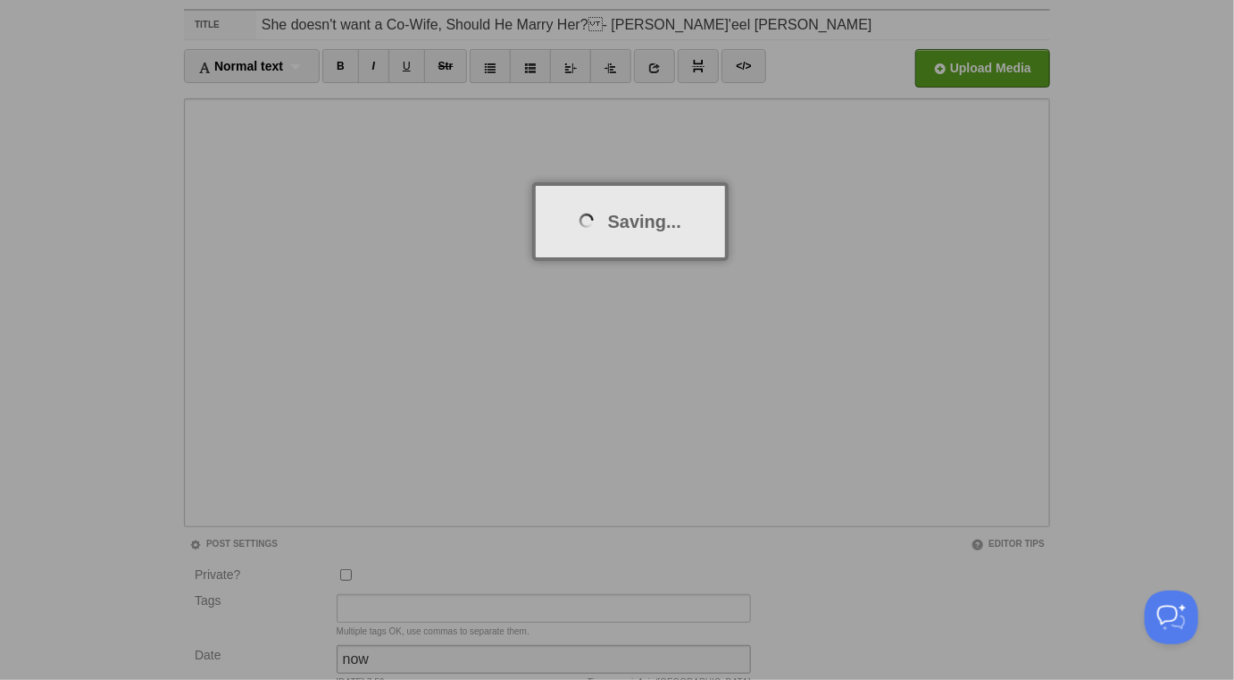
scroll to position [93, 0]
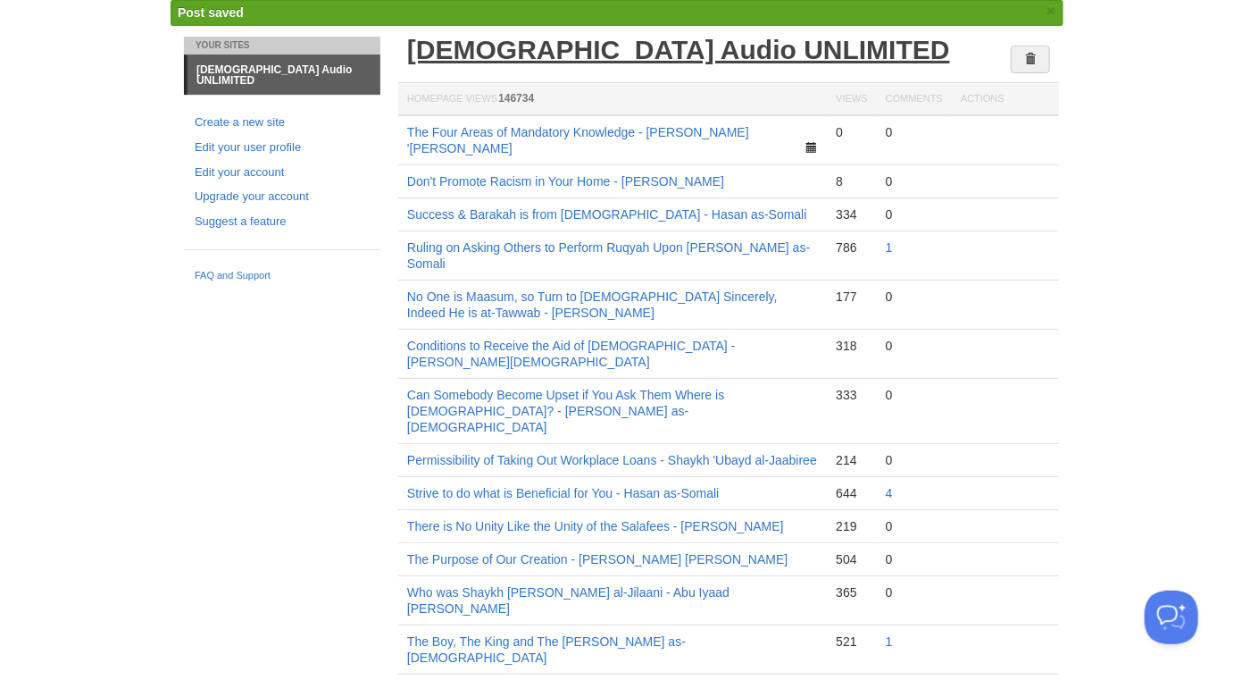
click at [590, 46] on link "[DEMOGRAPHIC_DATA] Audio UNLIMITED" at bounding box center [678, 49] width 543 height 29
